Goal: Task Accomplishment & Management: Manage account settings

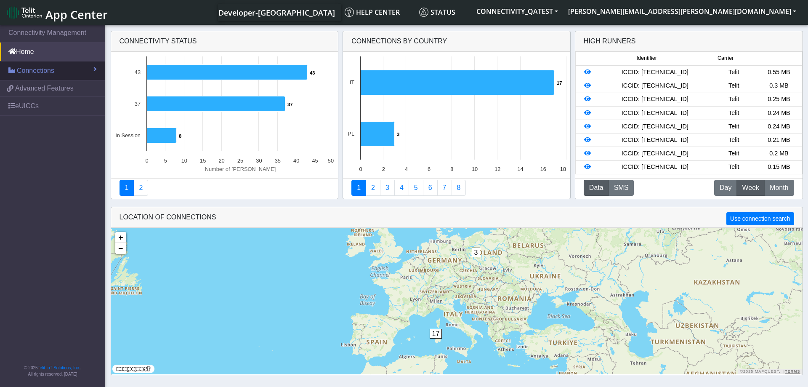
click at [70, 72] on link "Connections" at bounding box center [52, 70] width 105 height 19
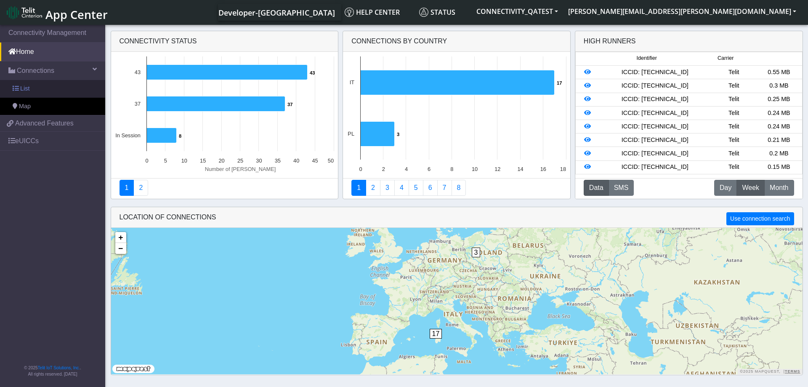
click at [37, 87] on link "List" at bounding box center [52, 89] width 105 height 18
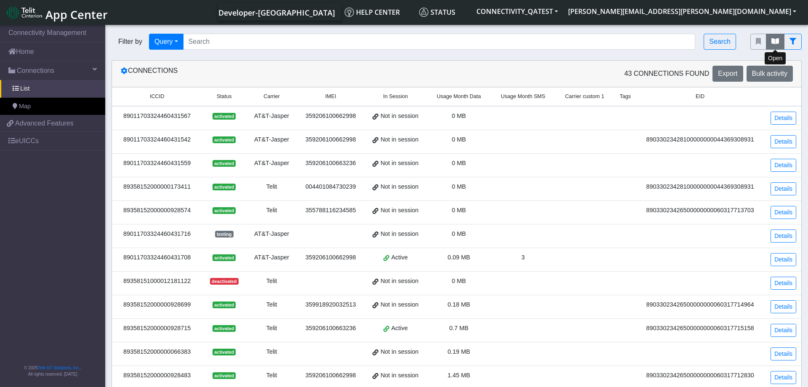
click at [775, 39] on icon "fitlers menu" at bounding box center [775, 41] width 8 height 7
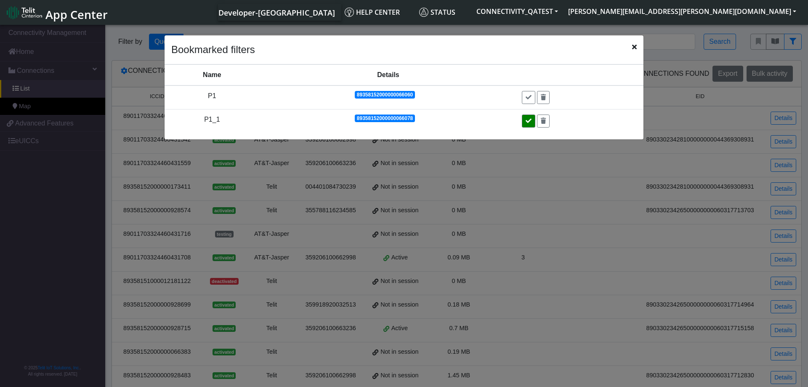
click at [530, 120] on icon at bounding box center [529, 121] width 6 height 6
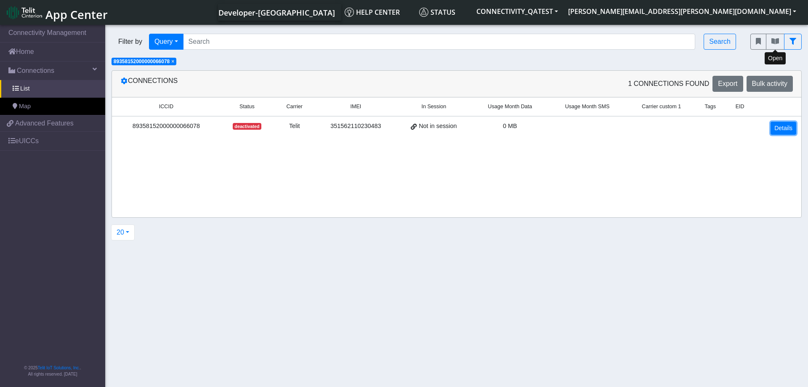
click at [785, 126] on link "Details" at bounding box center [783, 128] width 26 height 13
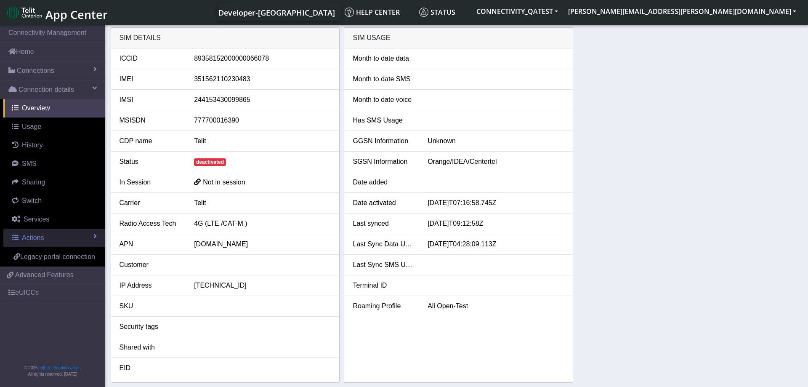
click at [71, 230] on link "Actions" at bounding box center [54, 237] width 102 height 19
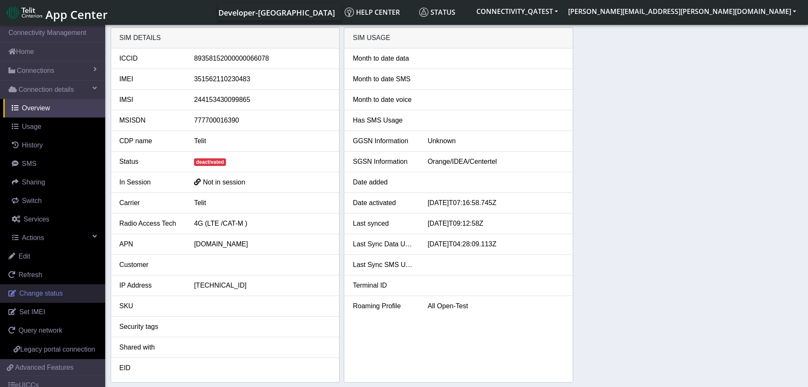
click at [74, 292] on link "Change status" at bounding box center [52, 293] width 105 height 19
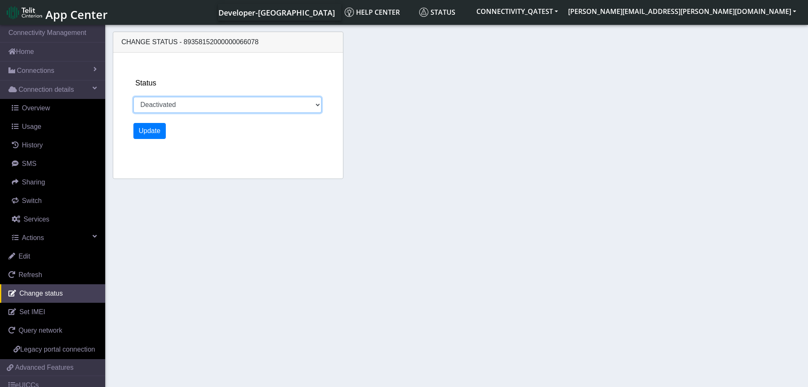
click at [133, 97] on select "Activated Deactivated Blocked" at bounding box center [227, 105] width 188 height 16
select select "activated"
click option "Activated" at bounding box center [0, 0] width 0 height 0
click at [158, 129] on button "Update" at bounding box center [149, 131] width 33 height 16
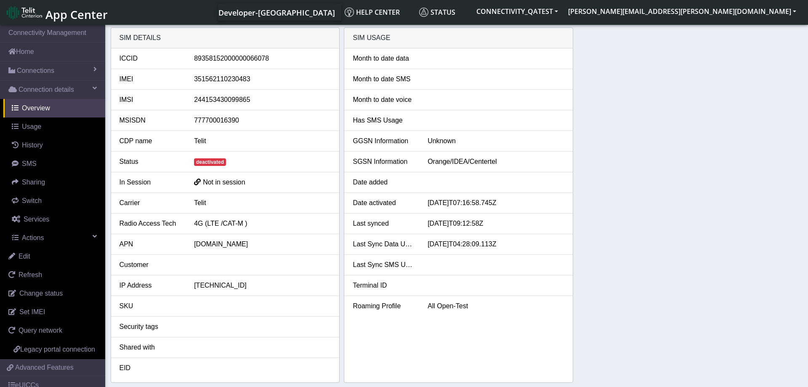
click at [670, 128] on div "SIM details ICCID 89358152000000066078 IMEI 351562110230483 IMSI 24415343009986…" at bounding box center [457, 204] width 692 height 355
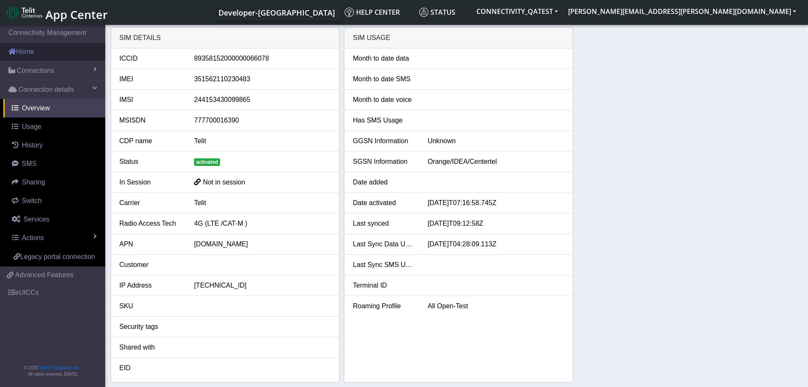
click at [45, 56] on link "Home" at bounding box center [52, 51] width 105 height 19
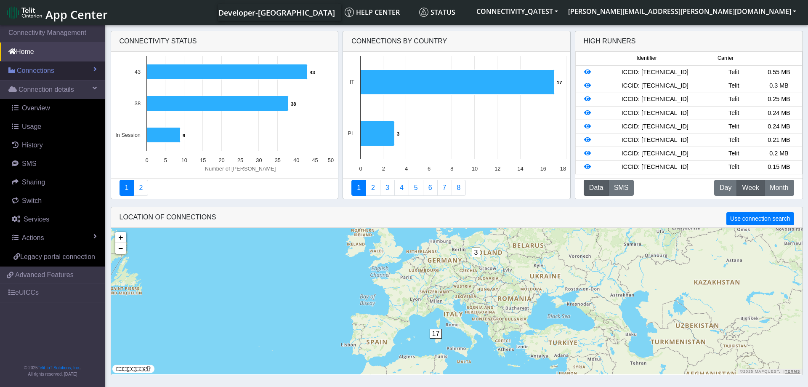
click at [45, 75] on span "Connections" at bounding box center [35, 71] width 37 height 10
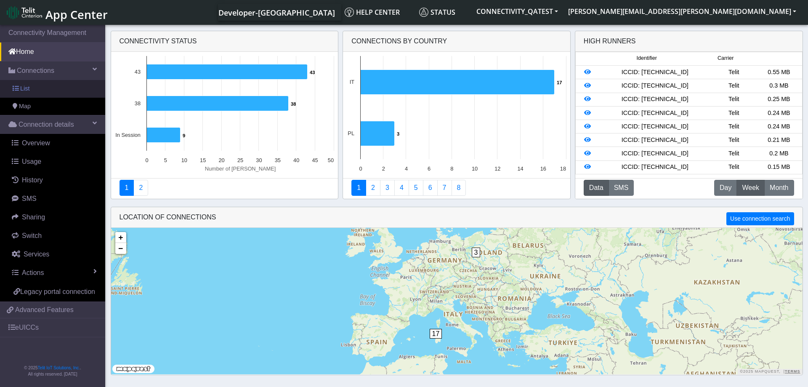
click at [39, 85] on link "List" at bounding box center [52, 89] width 105 height 18
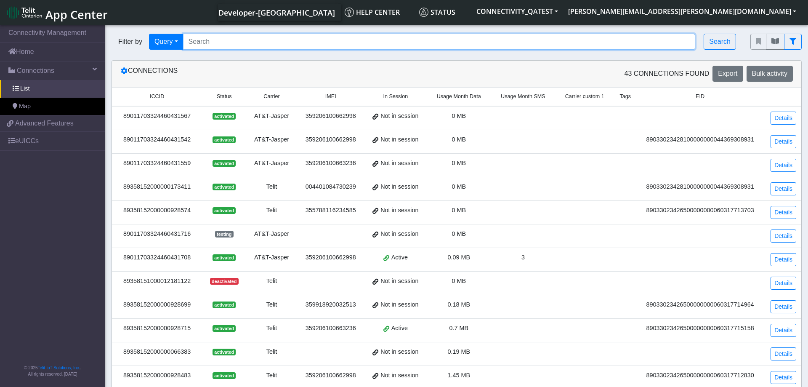
click at [582, 45] on input "Search..." at bounding box center [439, 42] width 512 height 16
paste input "89358152000000066680"
type input "89358152000000066680"
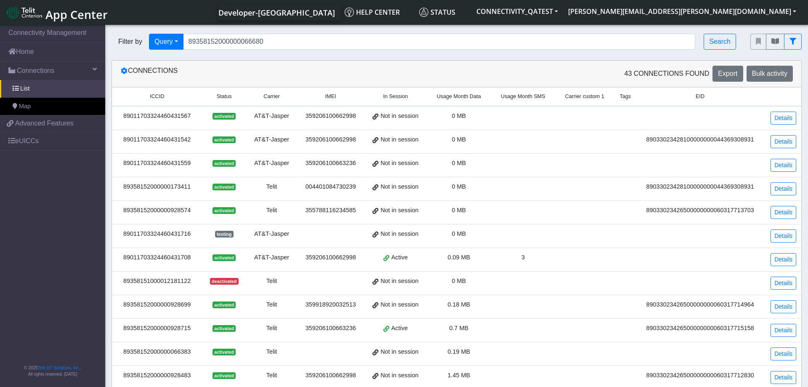
click at [703, 40] on div "Filter by Query Query In Session Not connected Country Operator 893581520000000…" at bounding box center [424, 42] width 626 height 16
click at [710, 40] on button "Search" at bounding box center [719, 42] width 32 height 16
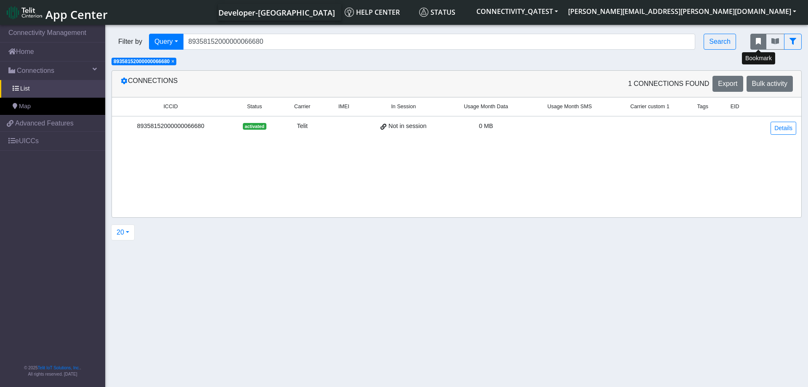
click at [757, 44] on icon "fitlers menu" at bounding box center [758, 41] width 5 height 7
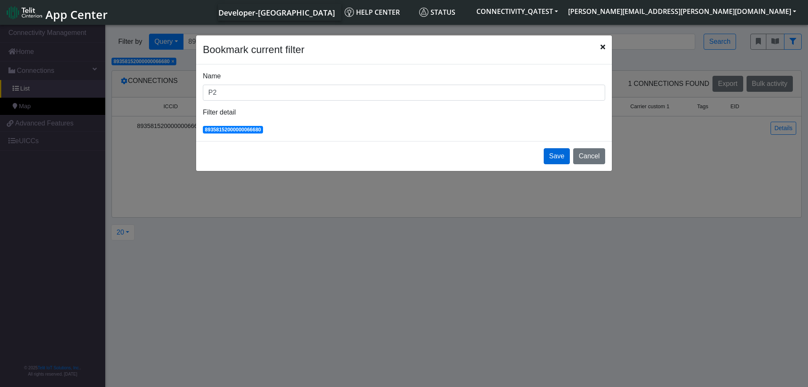
type input "P2"
click at [555, 159] on button "Save" at bounding box center [557, 156] width 26 height 16
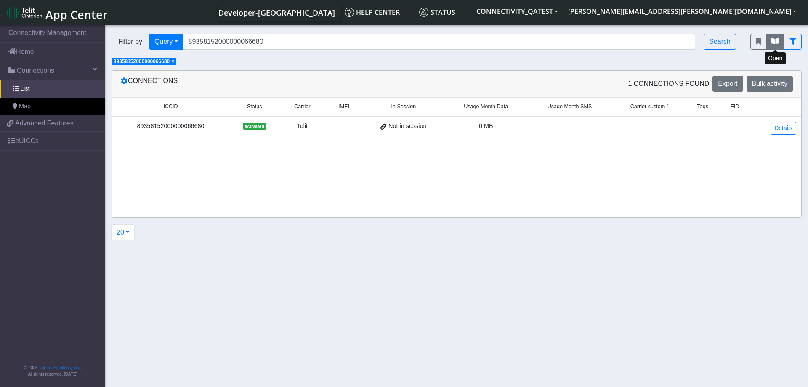
click at [777, 42] on icon "fitlers menu" at bounding box center [775, 41] width 8 height 7
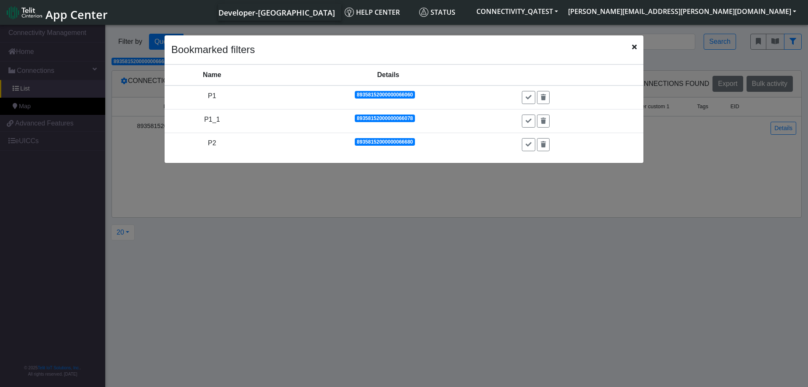
click at [634, 48] on icon "Close" at bounding box center [634, 46] width 5 height 7
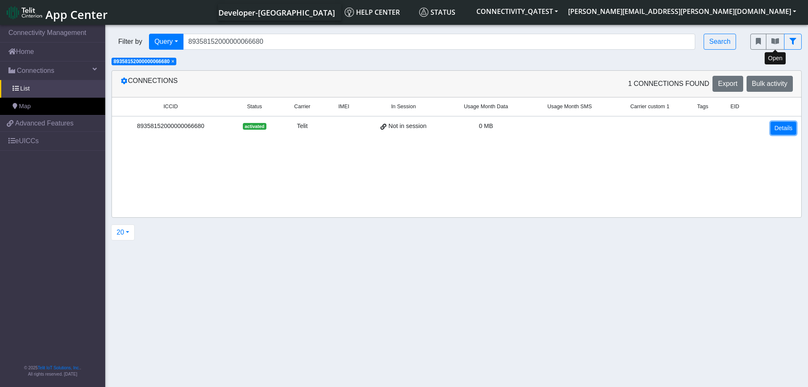
click at [775, 128] on link "Details" at bounding box center [783, 128] width 26 height 13
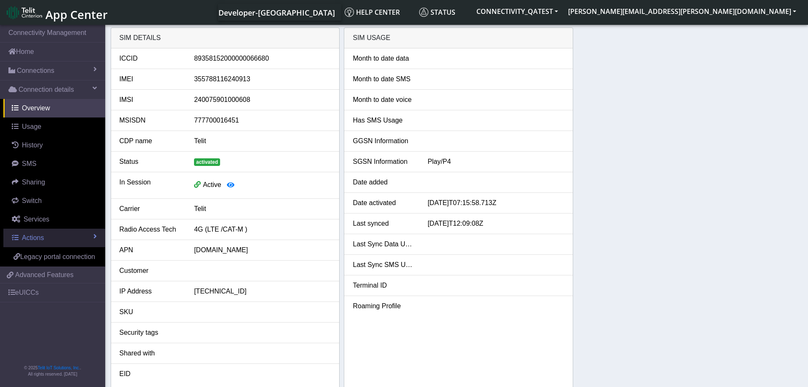
click at [58, 236] on link "Actions" at bounding box center [54, 237] width 102 height 19
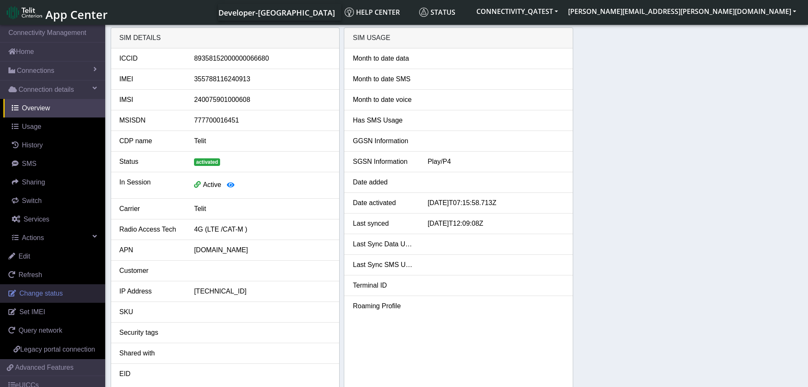
click at [48, 297] on span "Change status" at bounding box center [40, 292] width 43 height 7
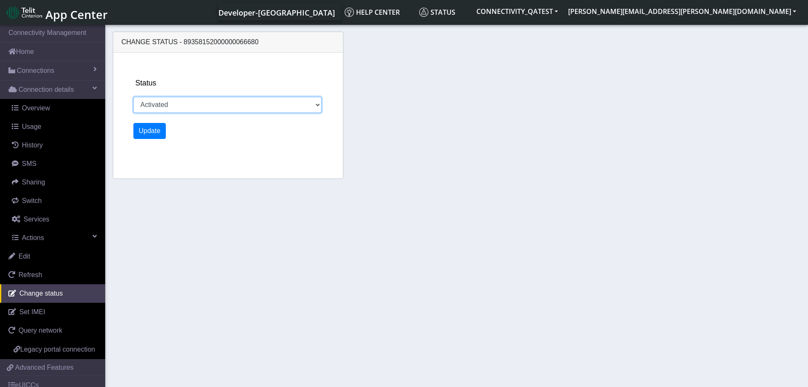
click at [133, 97] on select "Activated Deactivated Blocked" at bounding box center [227, 105] width 188 height 16
select select "deactivated"
click option "Deactivated" at bounding box center [0, 0] width 0 height 0
click at [156, 135] on button "Update" at bounding box center [149, 131] width 33 height 16
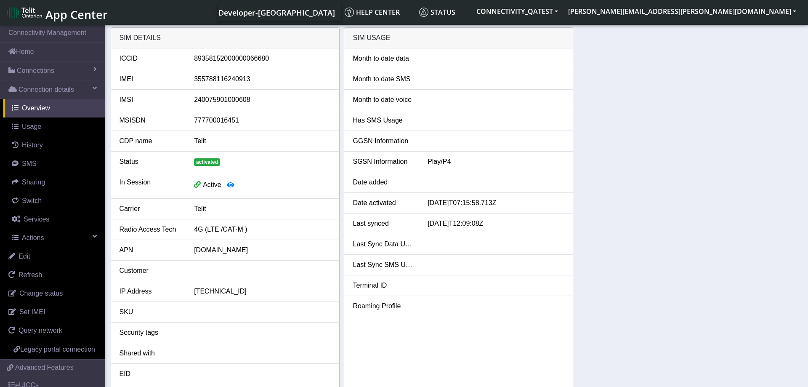
click at [649, 190] on div "SIM details ICCID 89358152000000066680 IMEI 355788116240913 IMSI 24007590100060…" at bounding box center [457, 207] width 692 height 361
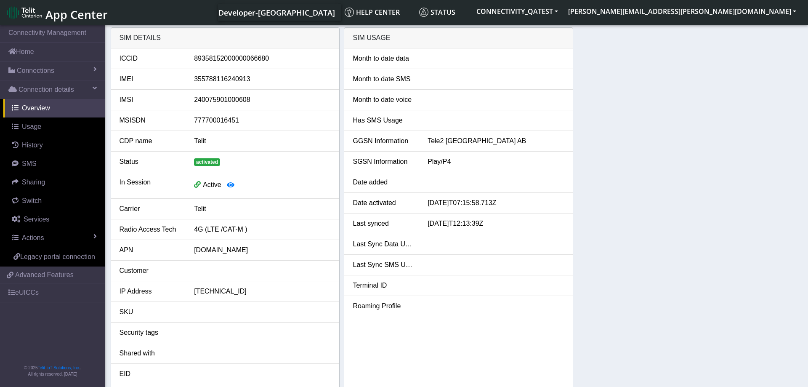
click at [632, 211] on div "SIM details ICCID 89358152000000066680 IMEI 355788116240913 IMSI 24007590100060…" at bounding box center [457, 207] width 692 height 361
